Goal: Information Seeking & Learning: Learn about a topic

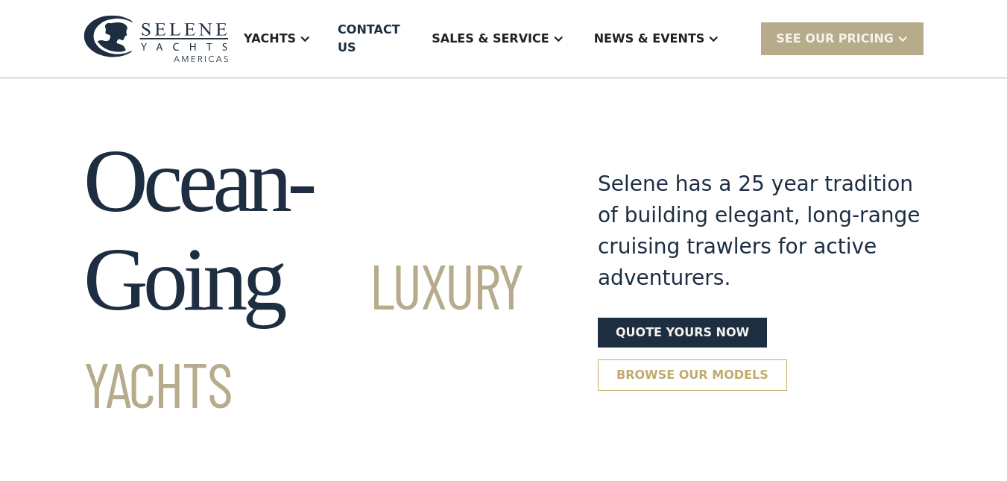
click at [706, 359] on link "Browse our models" at bounding box center [692, 374] width 189 height 31
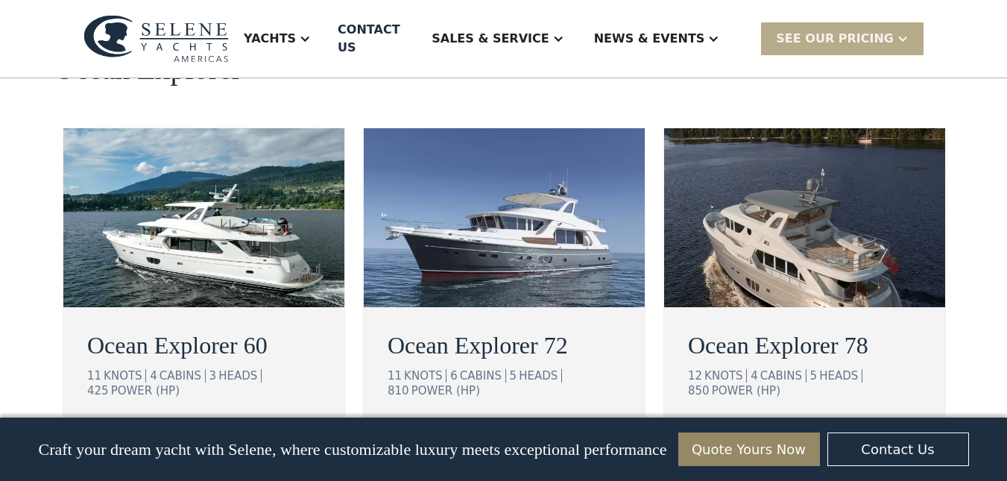
scroll to position [2688, 0]
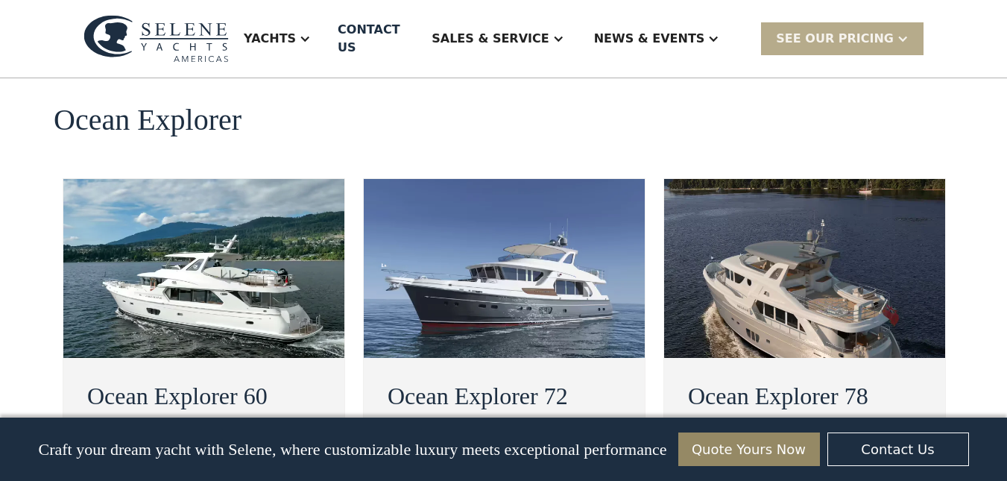
click at [793, 224] on img at bounding box center [804, 268] width 281 height 179
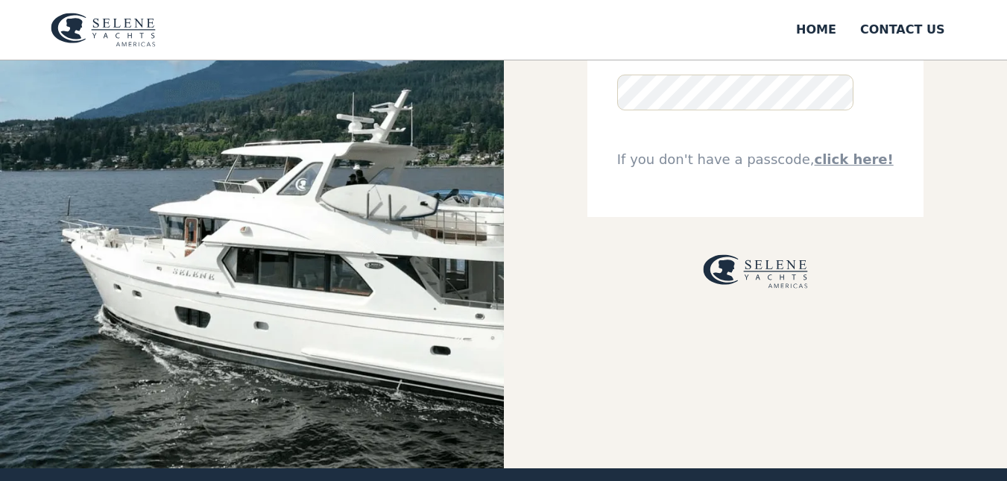
scroll to position [189, 0]
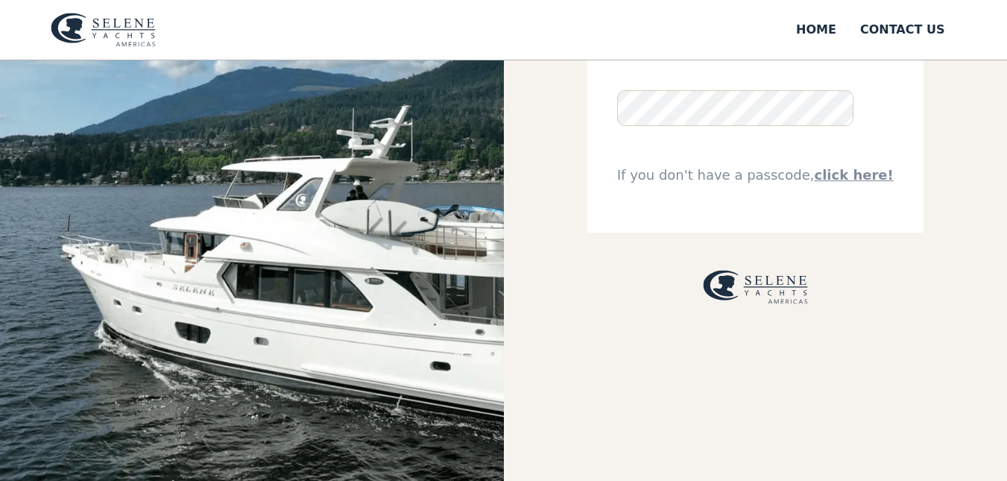
click at [854, 180] on link "click here!" at bounding box center [853, 175] width 79 height 16
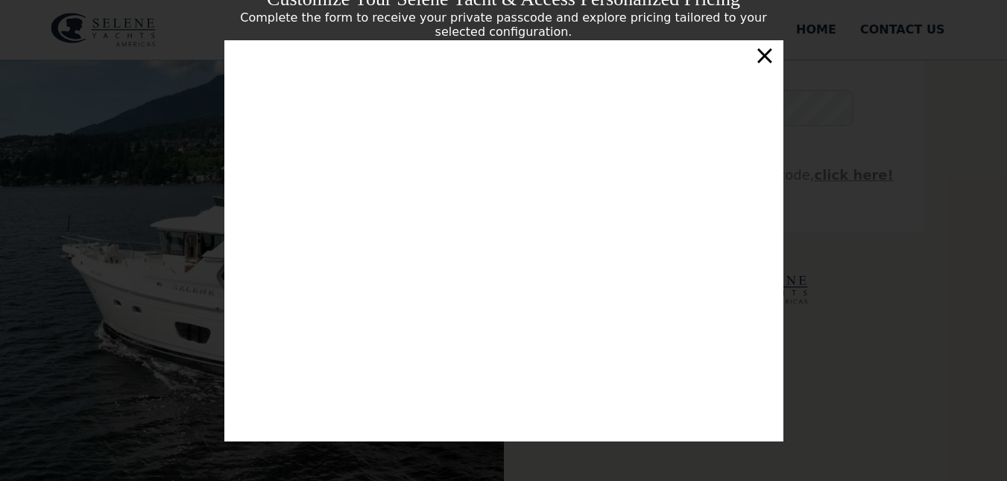
click at [767, 60] on div "×" at bounding box center [764, 55] width 22 height 30
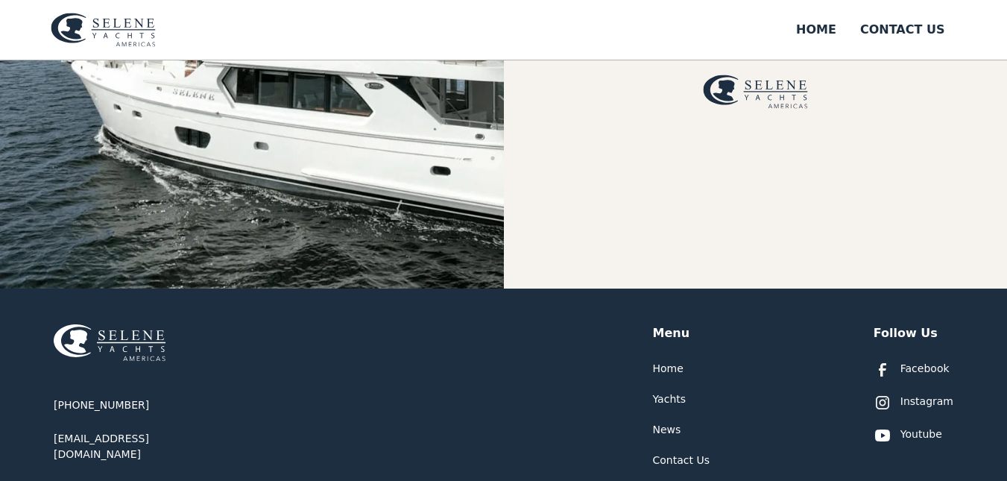
scroll to position [562, 0]
